Goal: Task Accomplishment & Management: Use online tool/utility

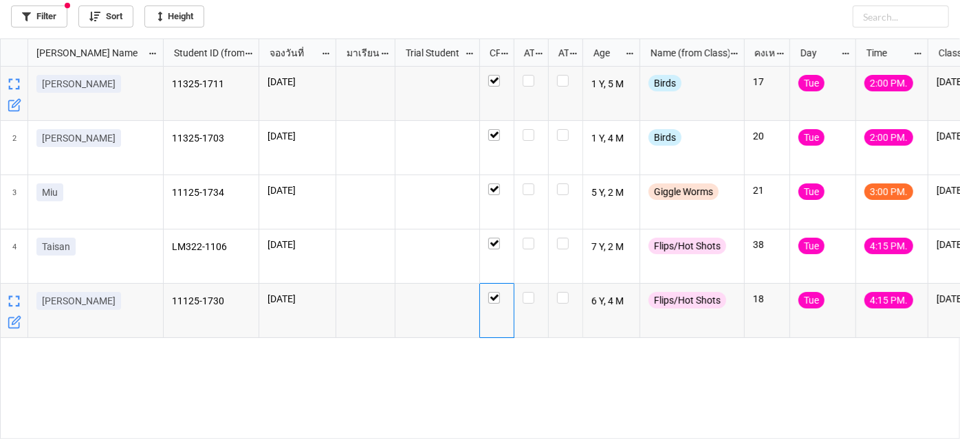
scroll to position [393, 952]
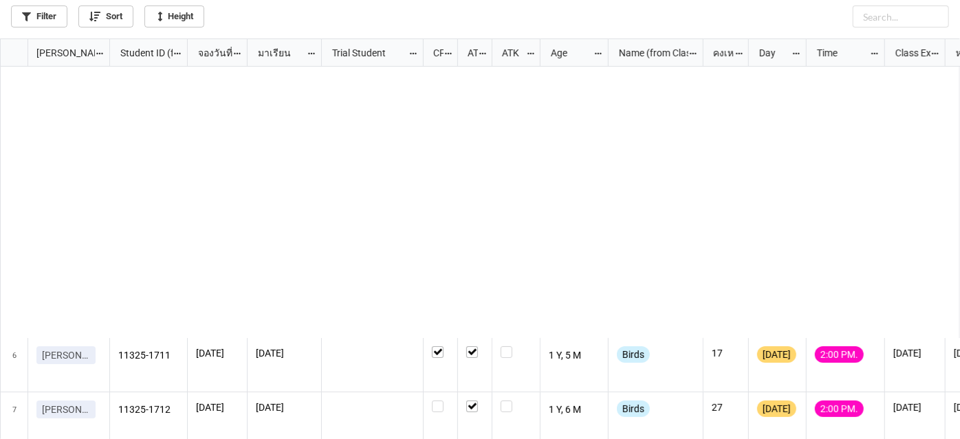
scroll to position [393, 952]
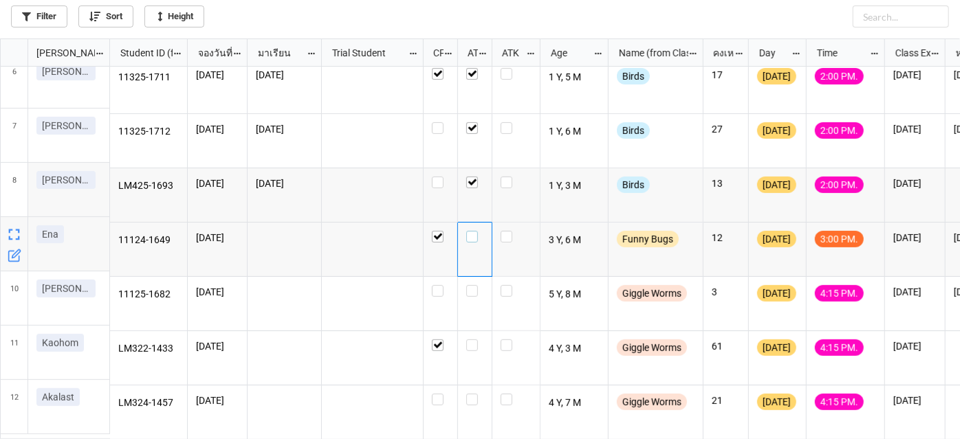
click at [475, 231] on label "grid" at bounding box center [474, 231] width 17 height 0
click at [441, 285] on label "grid" at bounding box center [440, 285] width 17 height 0
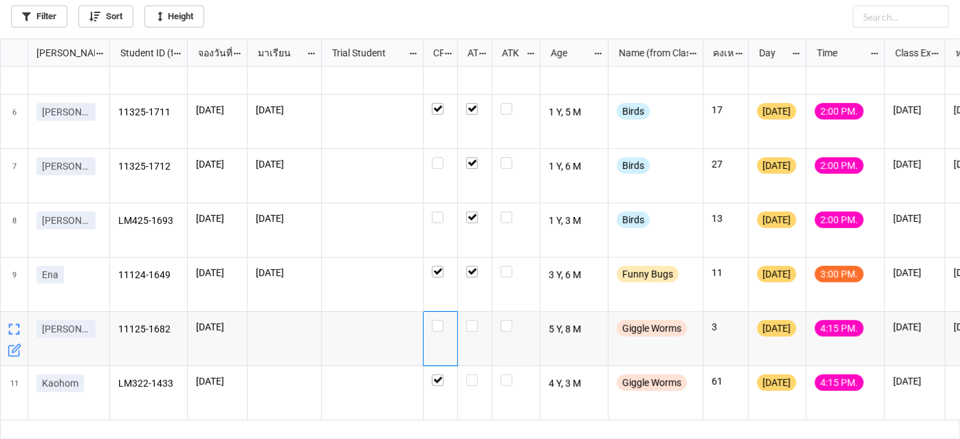
scroll to position [222, 0]
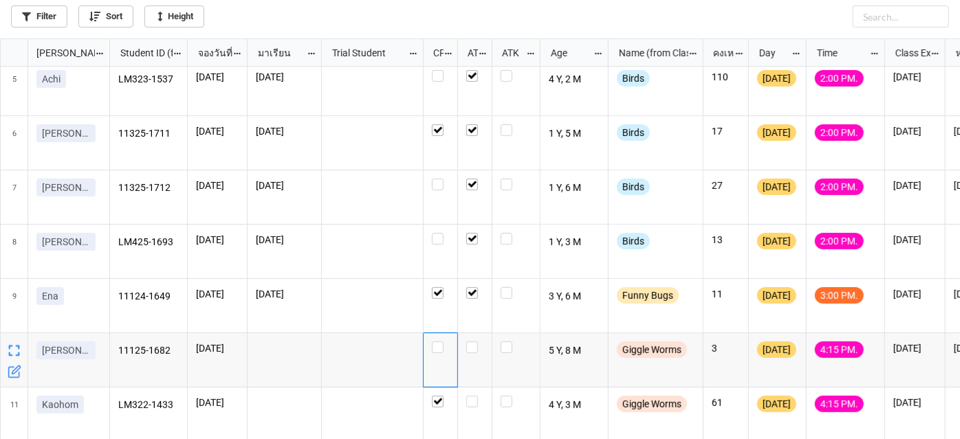
click at [475, 392] on div "LM323-1537 22/9/2025 22/9/2025 4 Y, 2 M Birds 110 Monday 2:00 PM. 30/8/2026 113…" at bounding box center [535, 253] width 851 height 373
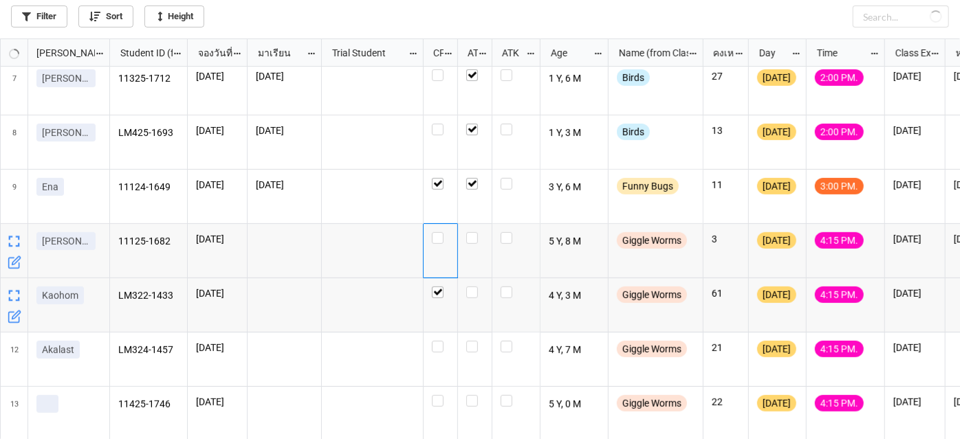
scroll to position [339, 0]
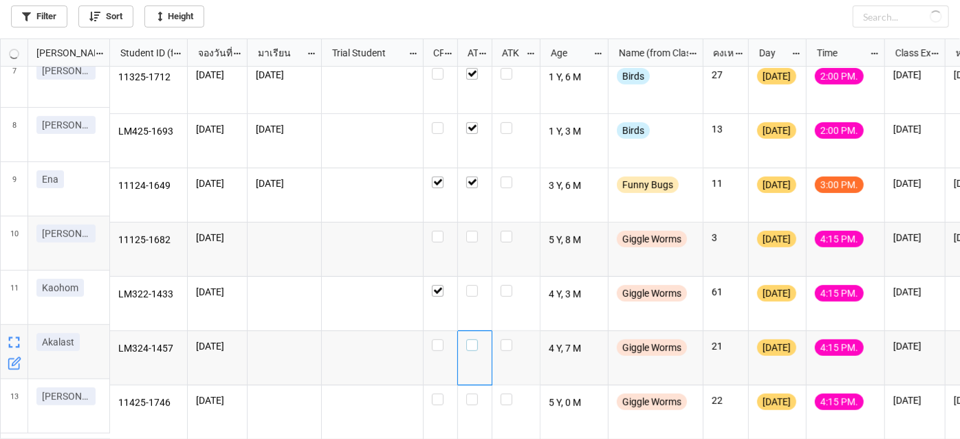
click at [471, 340] on label "grid" at bounding box center [474, 340] width 17 height 0
checkbox input "true"
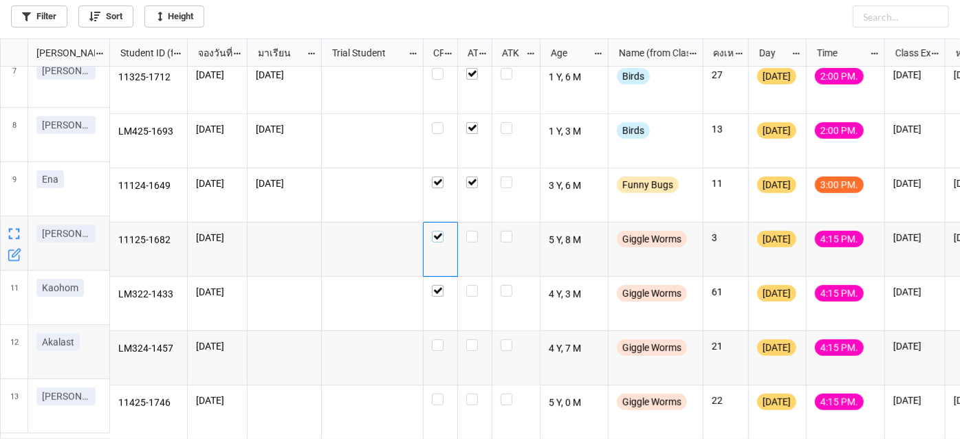
click at [448, 231] on div "grid" at bounding box center [440, 237] width 17 height 12
click at [436, 231] on div "grid" at bounding box center [435, 234] width 7 height 7
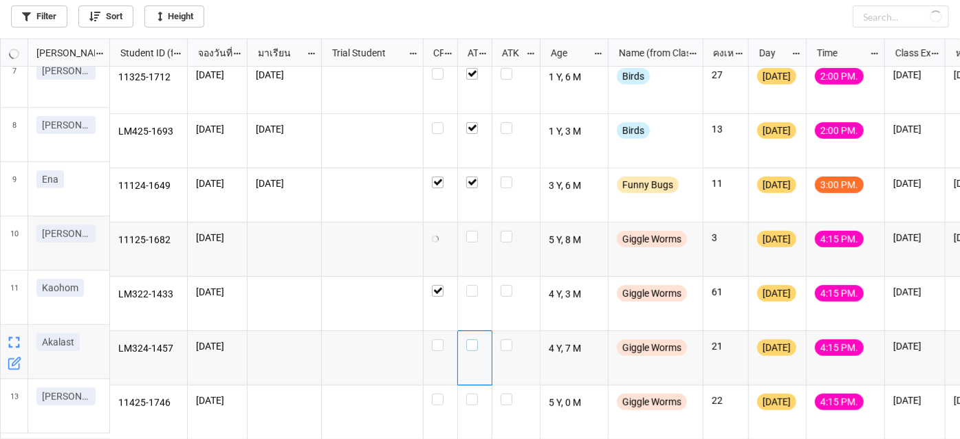
click at [474, 340] on label "grid" at bounding box center [474, 340] width 17 height 0
